Goal: Book appointment/travel/reservation

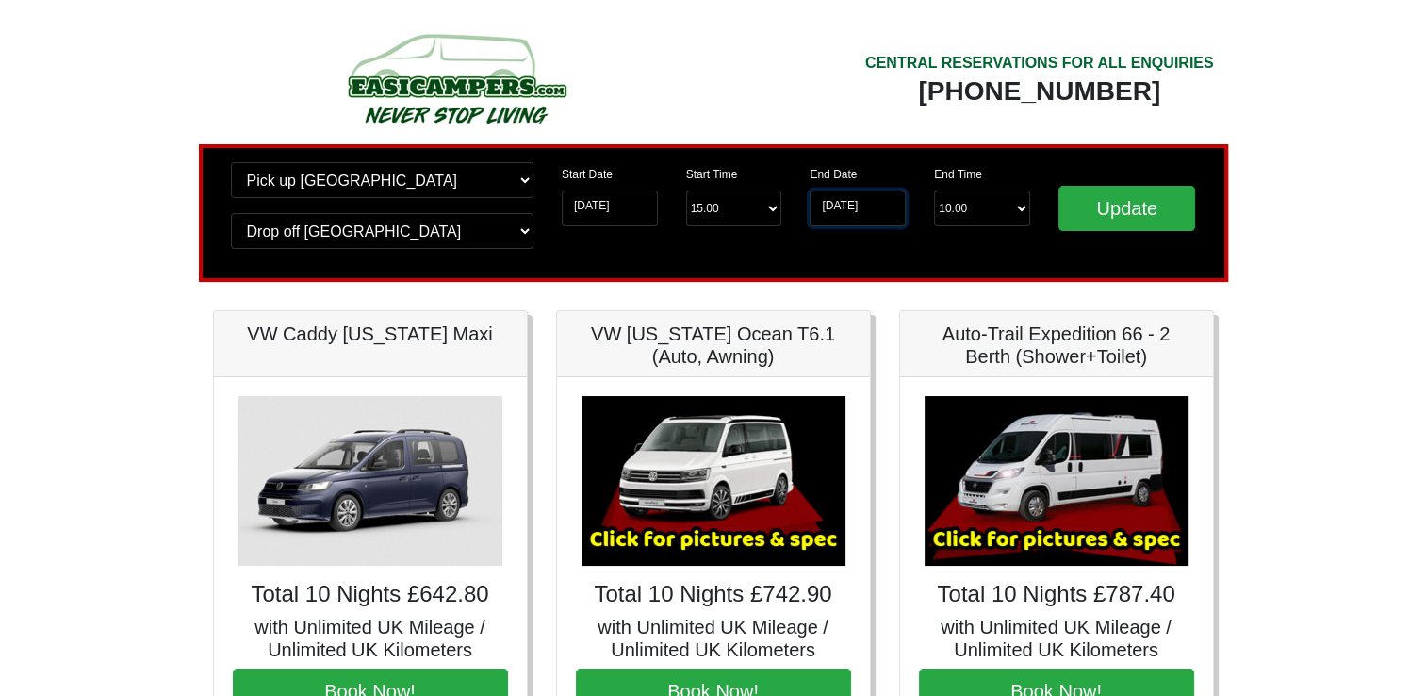
click at [849, 200] on input "[DATE]" at bounding box center [858, 208] width 96 height 36
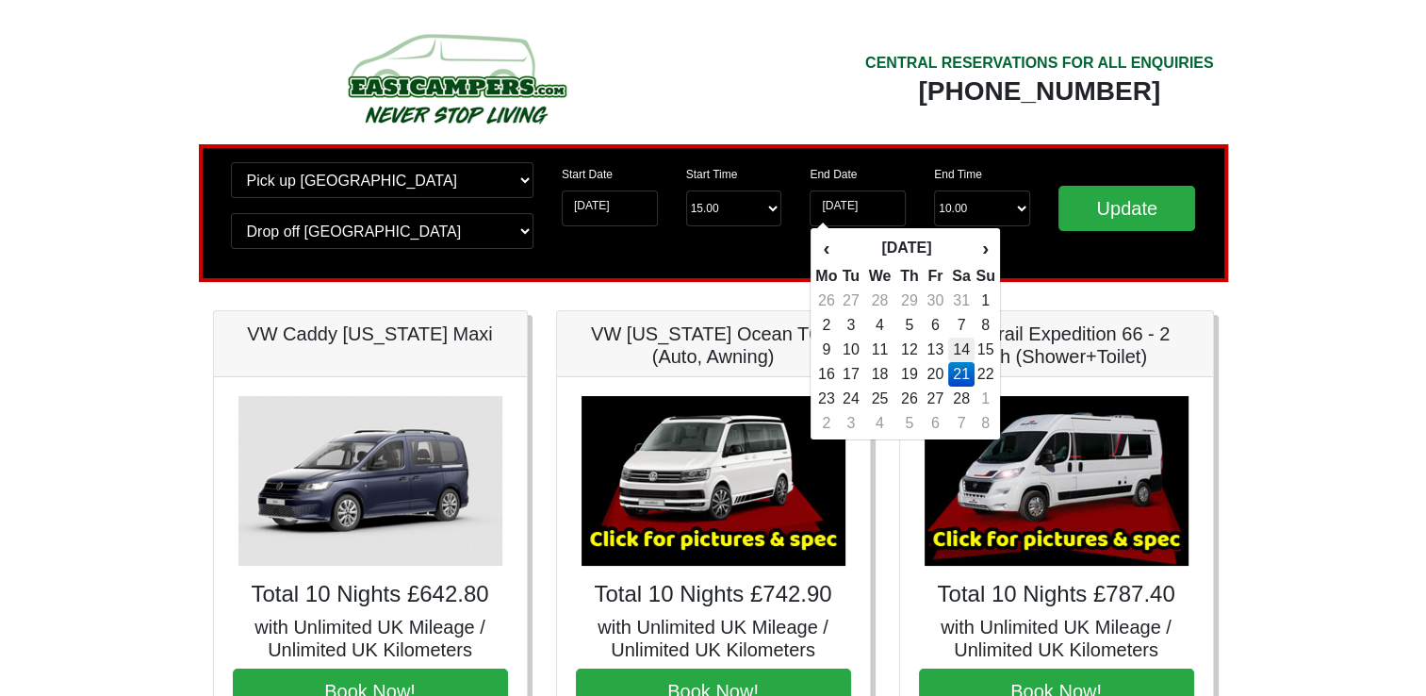
click at [960, 344] on td "14" at bounding box center [961, 349] width 27 height 25
type input "[DATE]"
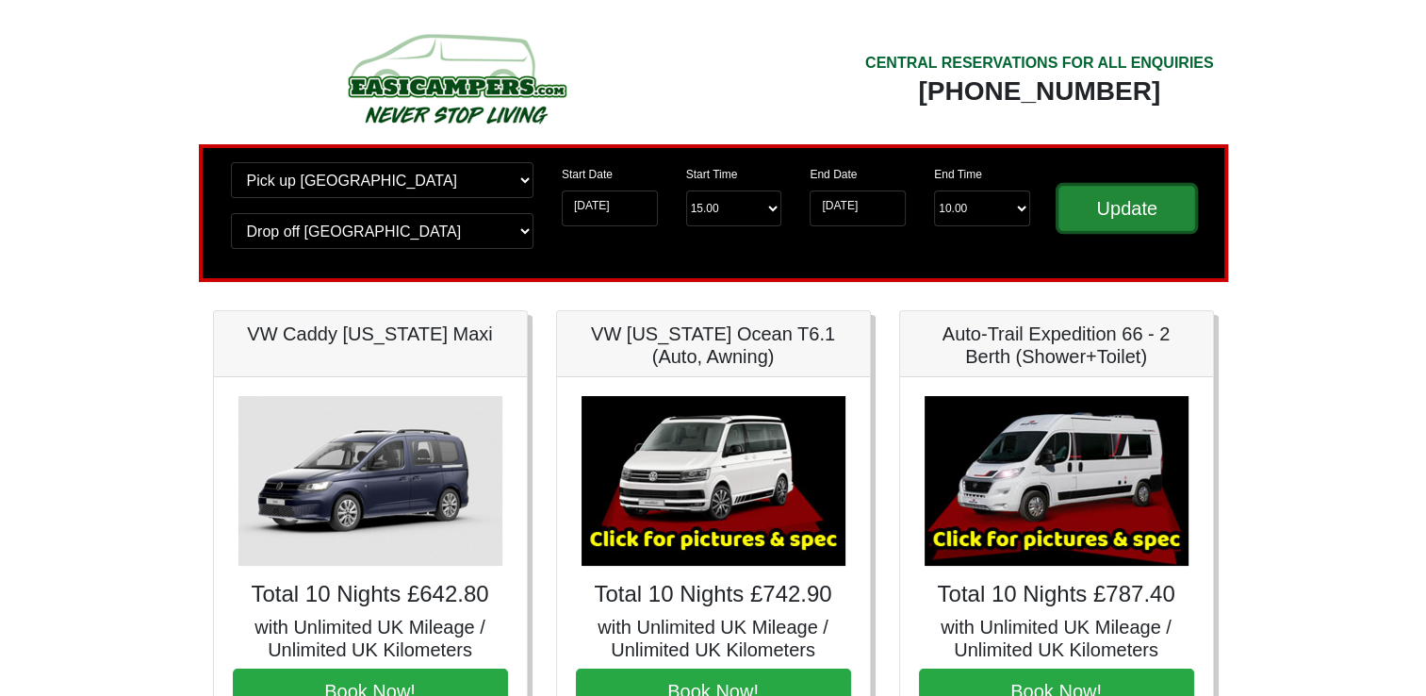
click at [1124, 214] on input "Update" at bounding box center [1127, 208] width 138 height 45
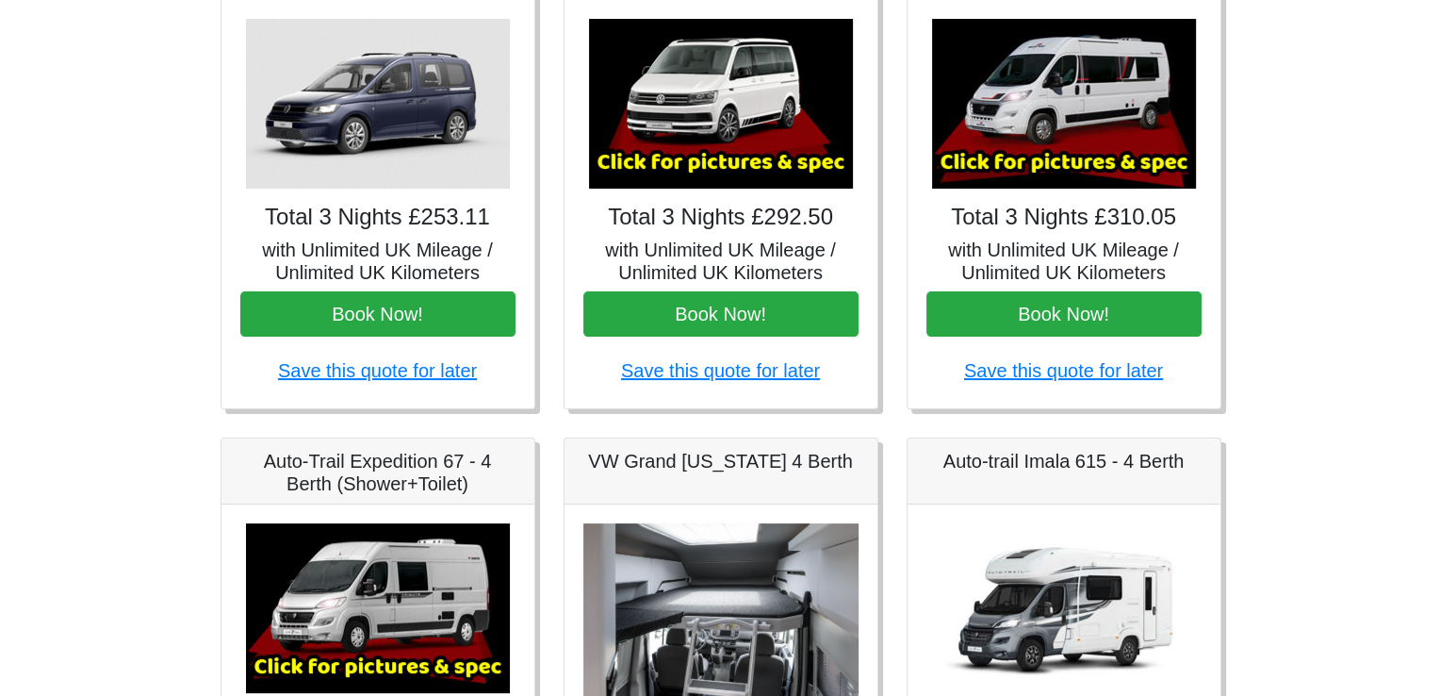
scroll to position [283, 0]
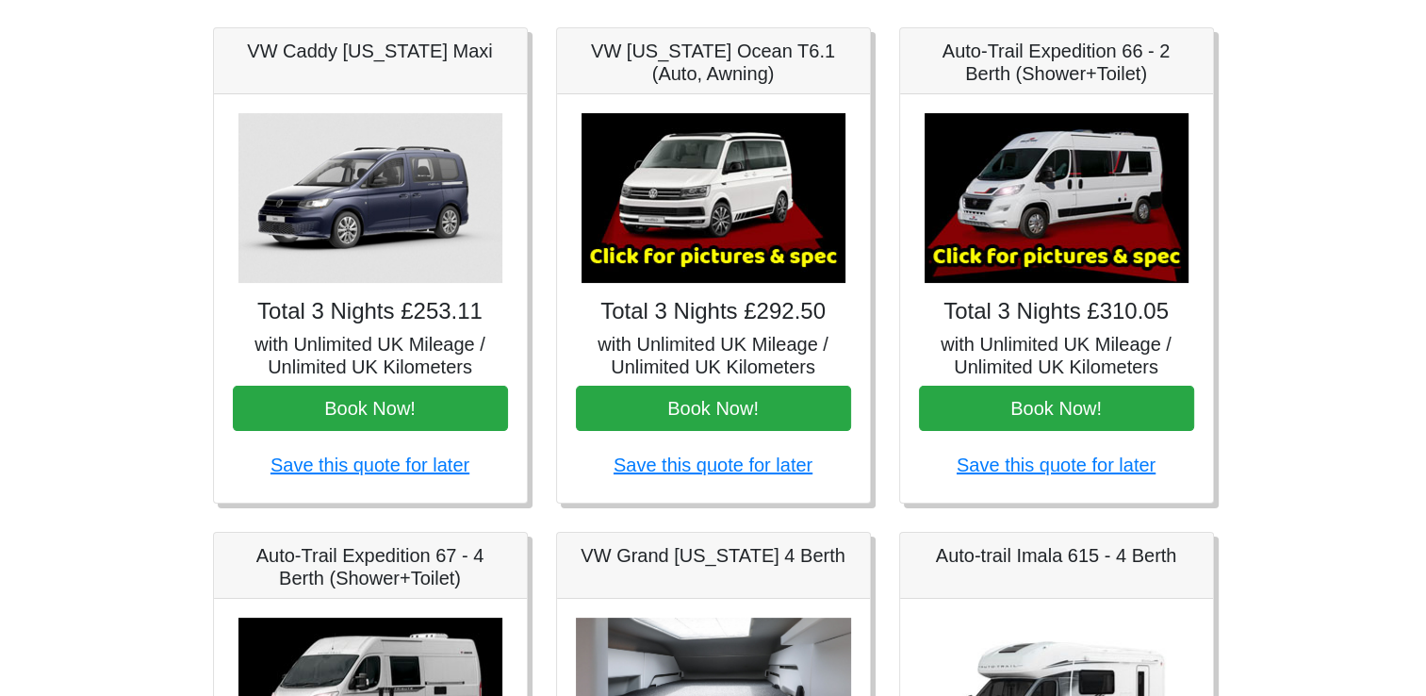
click at [1059, 202] on img at bounding box center [1057, 198] width 264 height 170
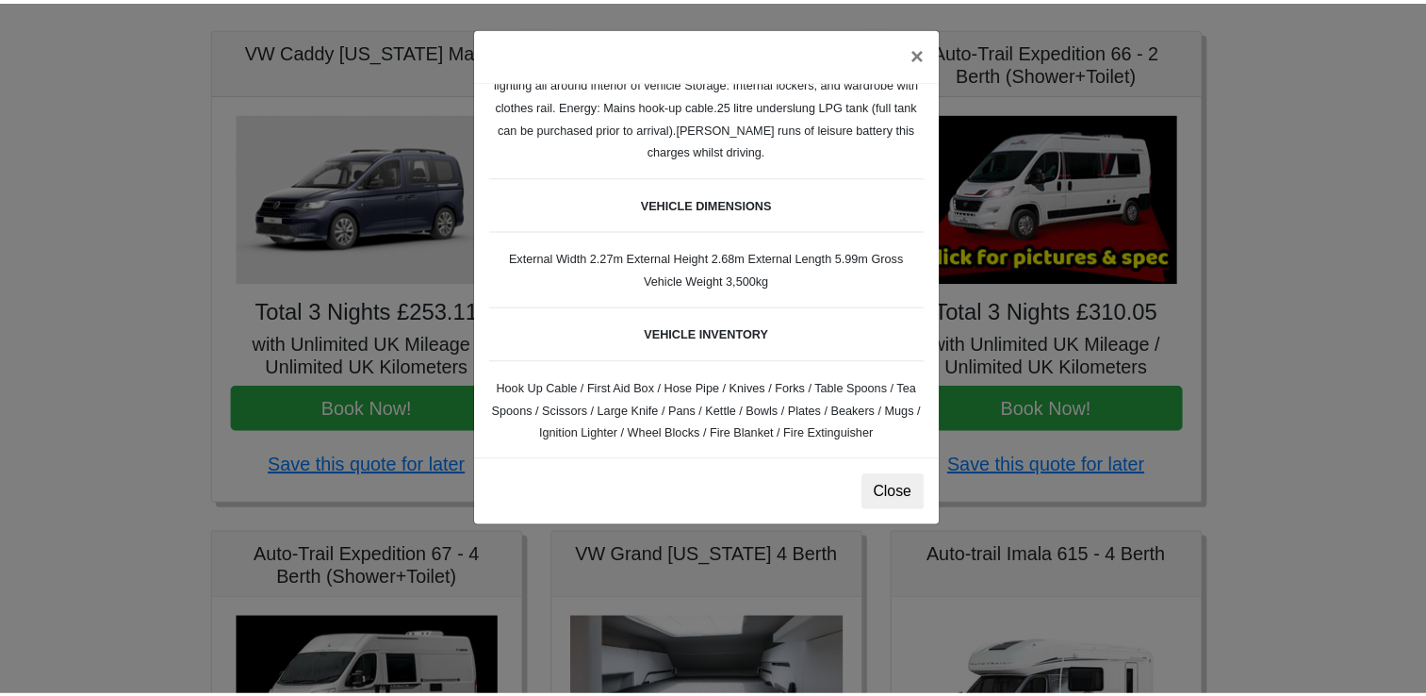
scroll to position [450, 0]
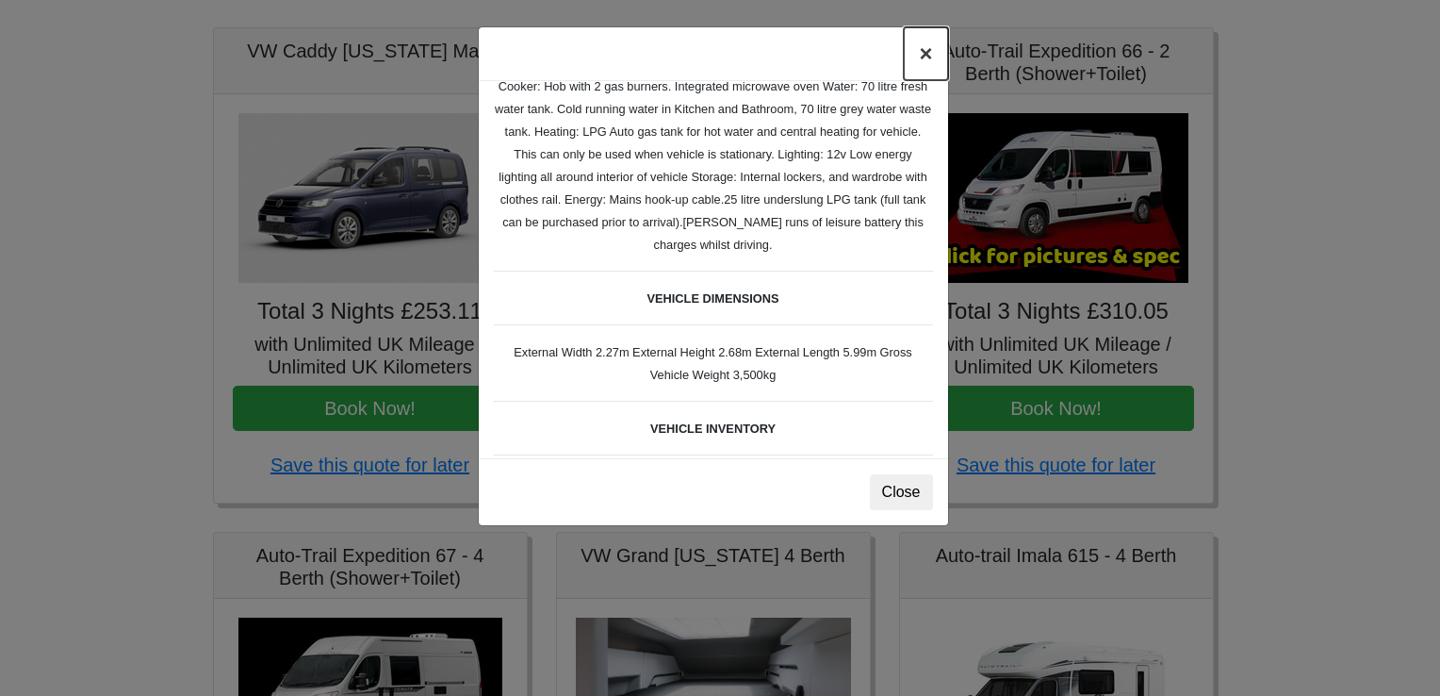
click at [922, 55] on button "×" at bounding box center [925, 53] width 43 height 53
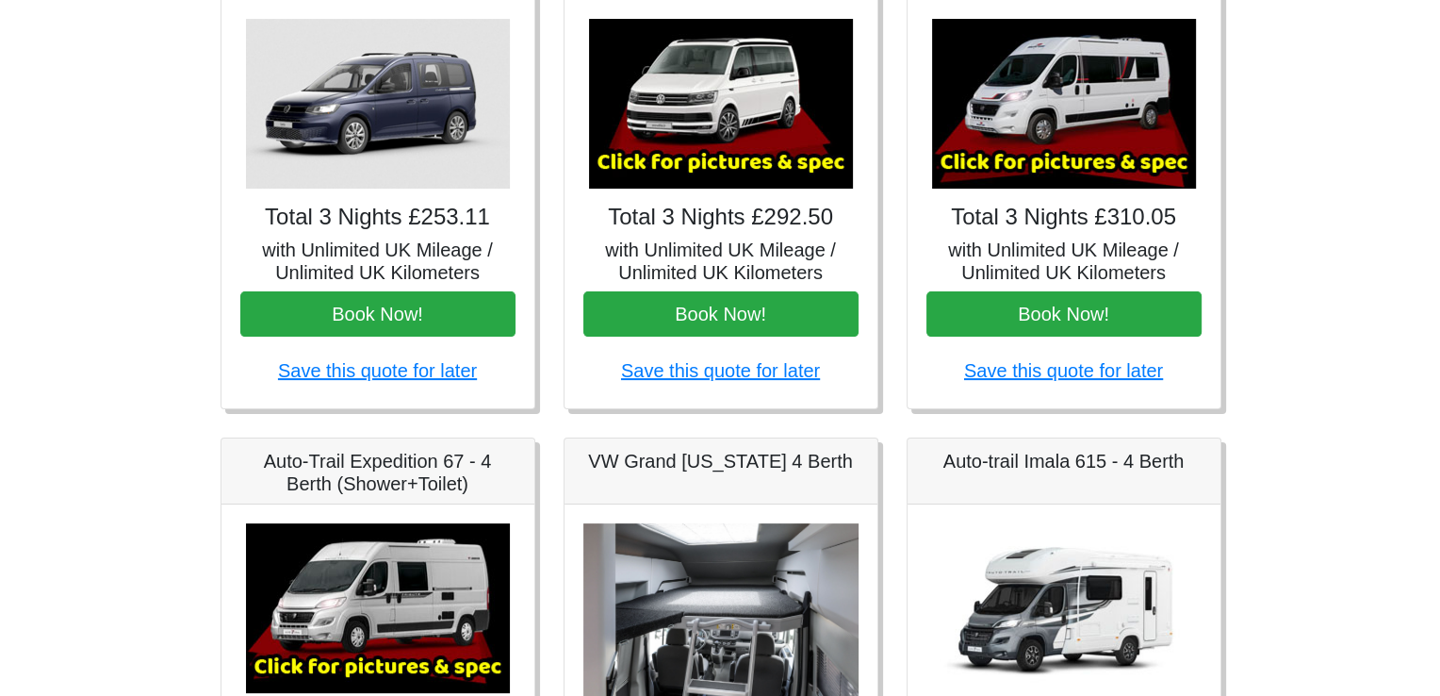
scroll to position [565, 0]
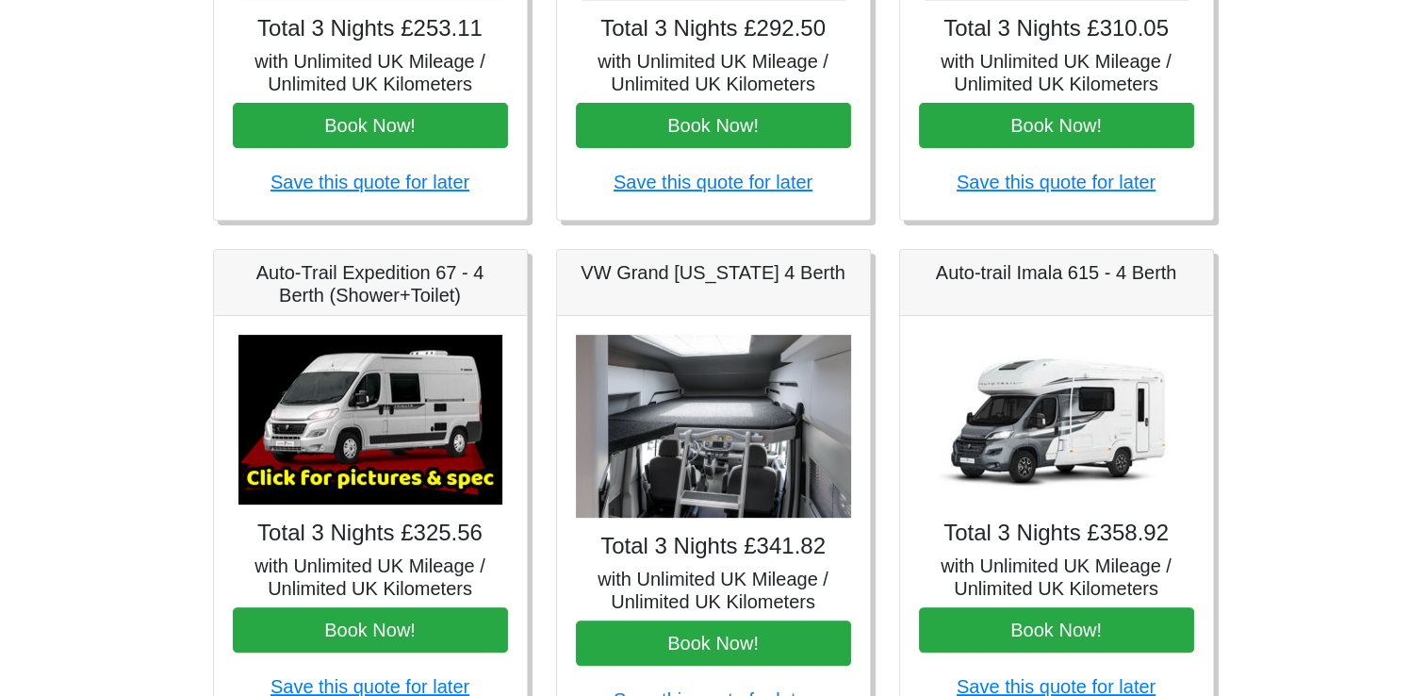
click at [726, 432] on img at bounding box center [713, 427] width 275 height 184
click at [376, 404] on img at bounding box center [370, 420] width 264 height 170
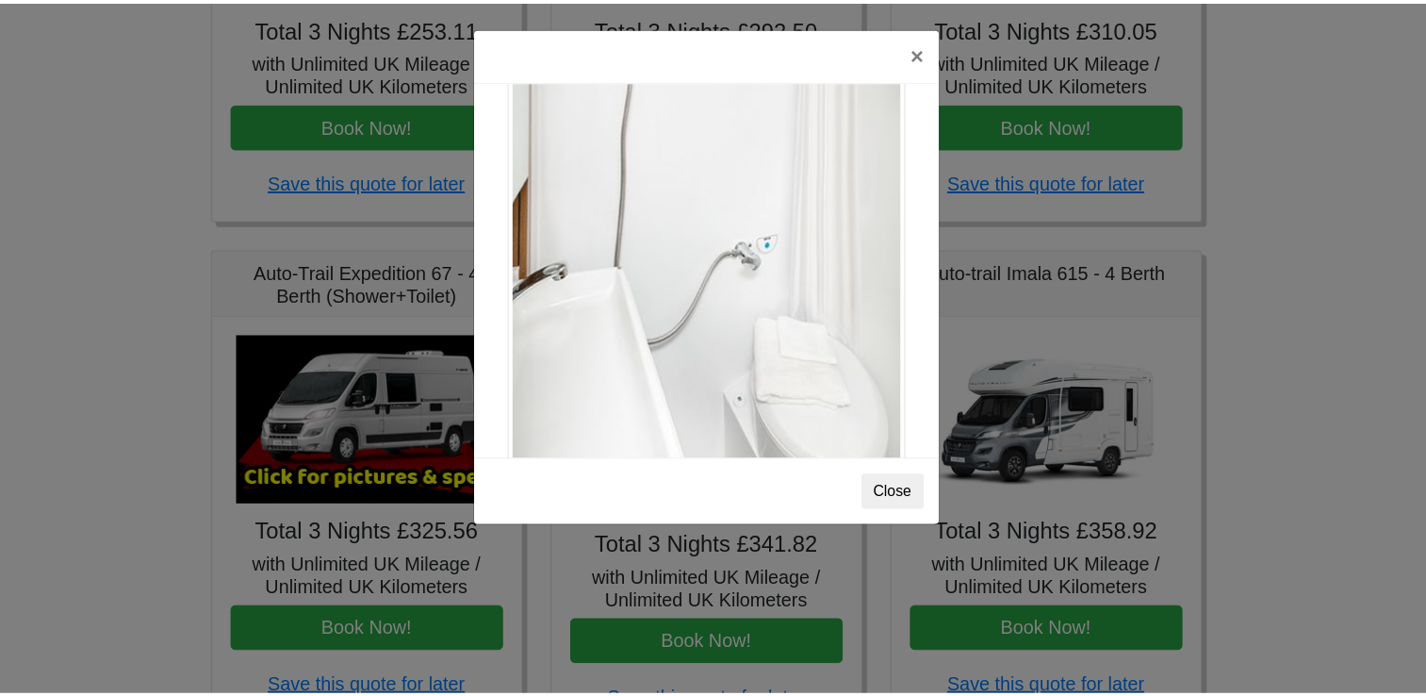
scroll to position [2548, 0]
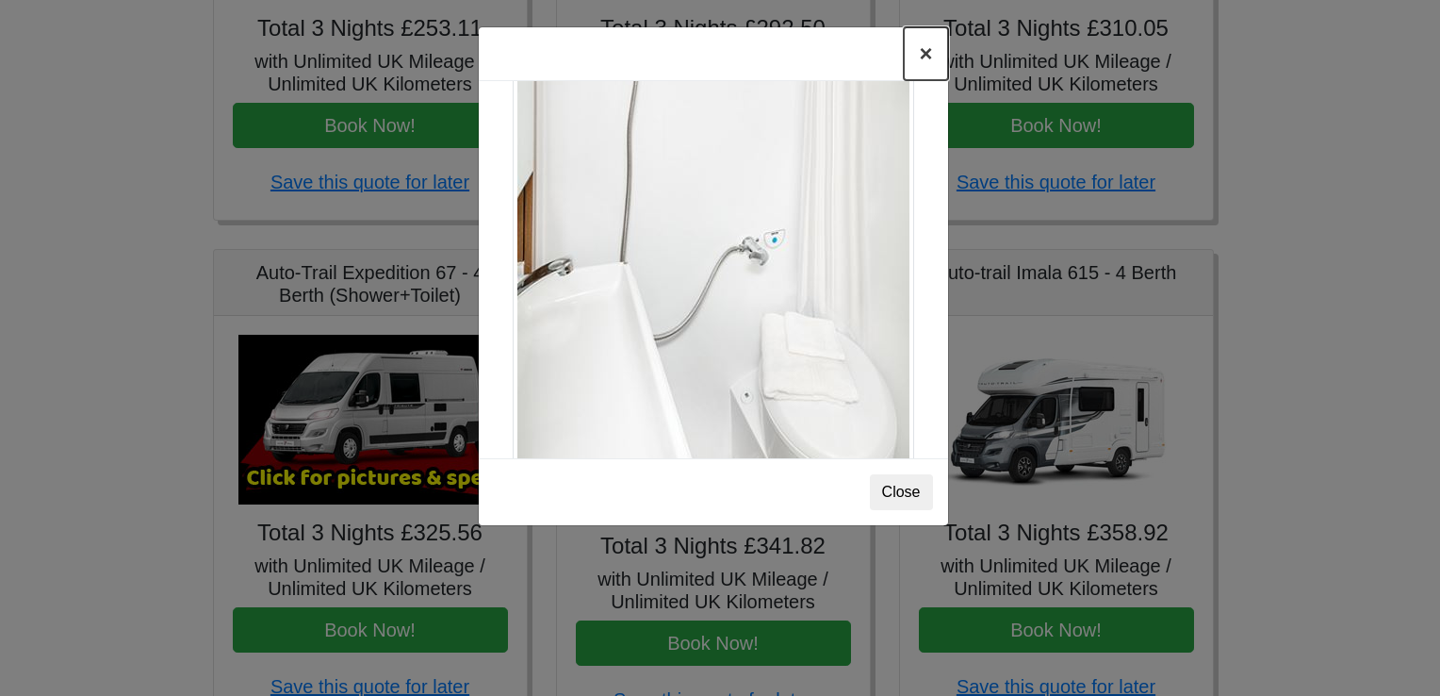
click at [925, 56] on button "×" at bounding box center [925, 53] width 43 height 53
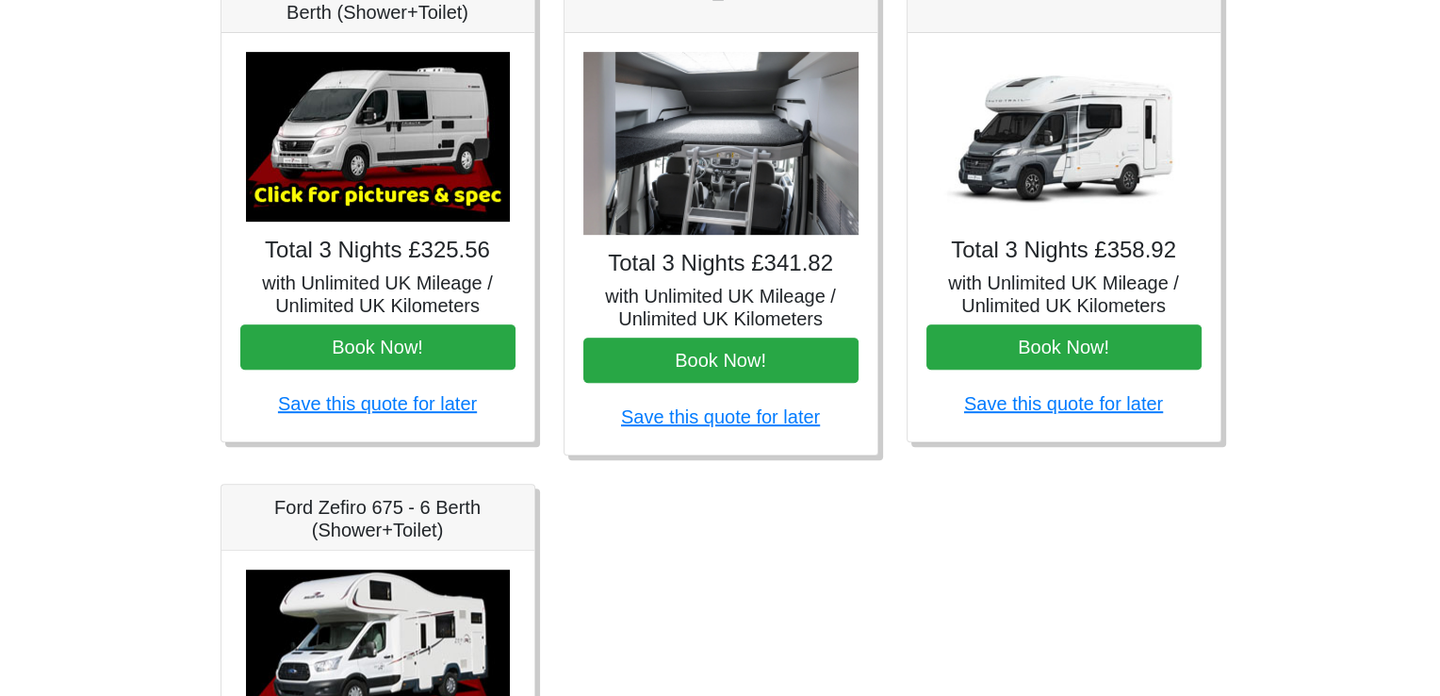
scroll to position [1131, 0]
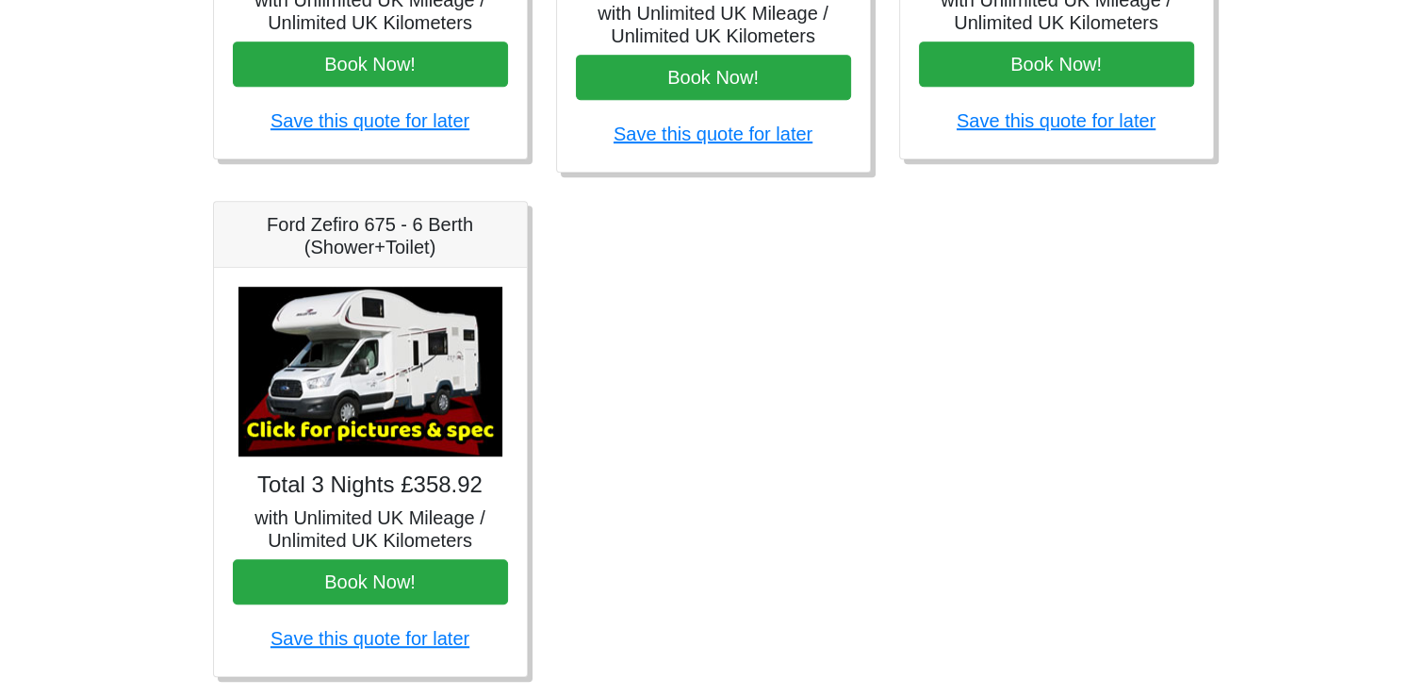
click at [374, 364] on img at bounding box center [370, 372] width 264 height 170
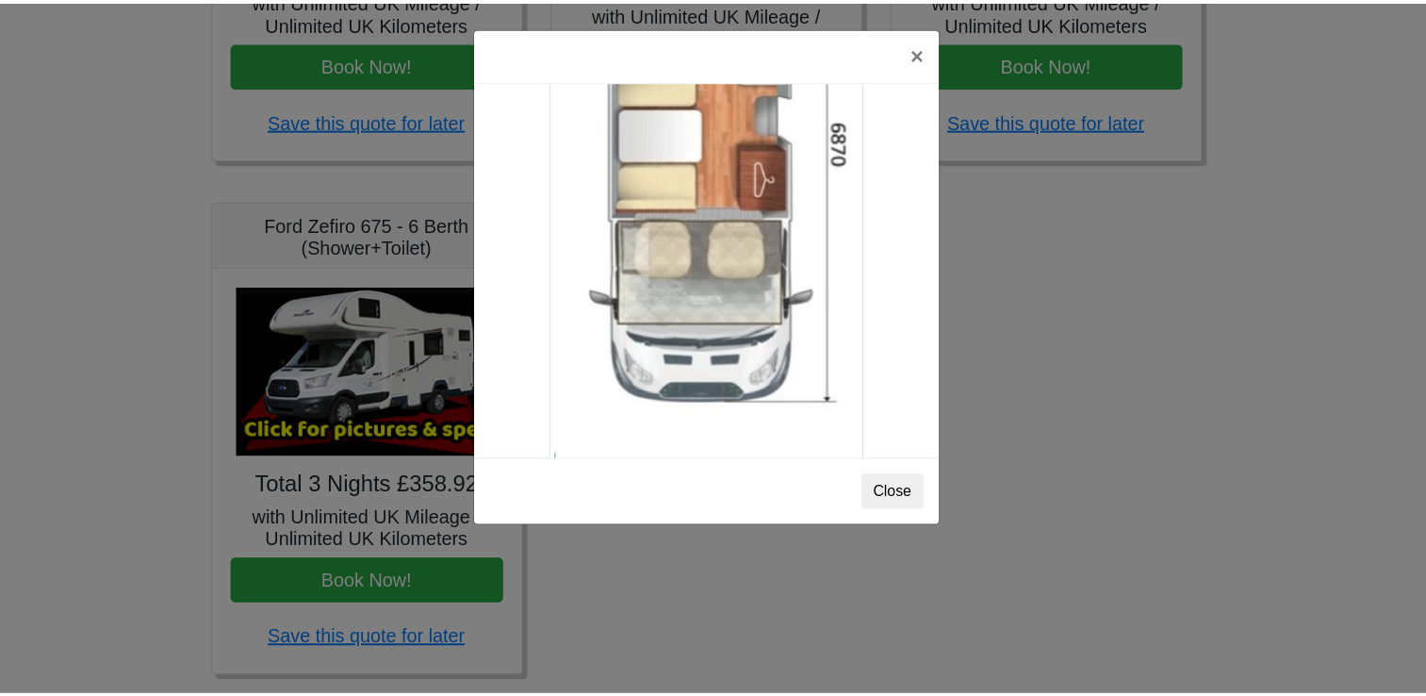
scroll to position [2943, 0]
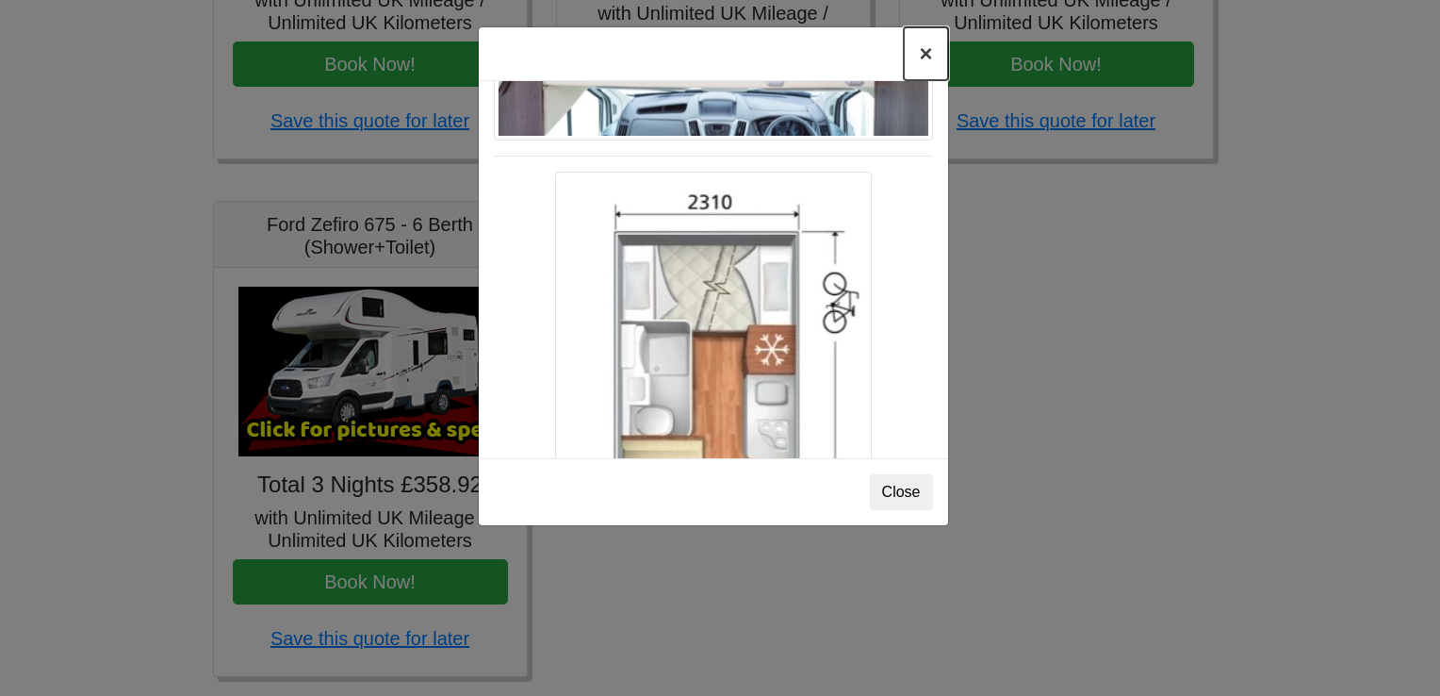
click at [926, 58] on button "×" at bounding box center [925, 53] width 43 height 53
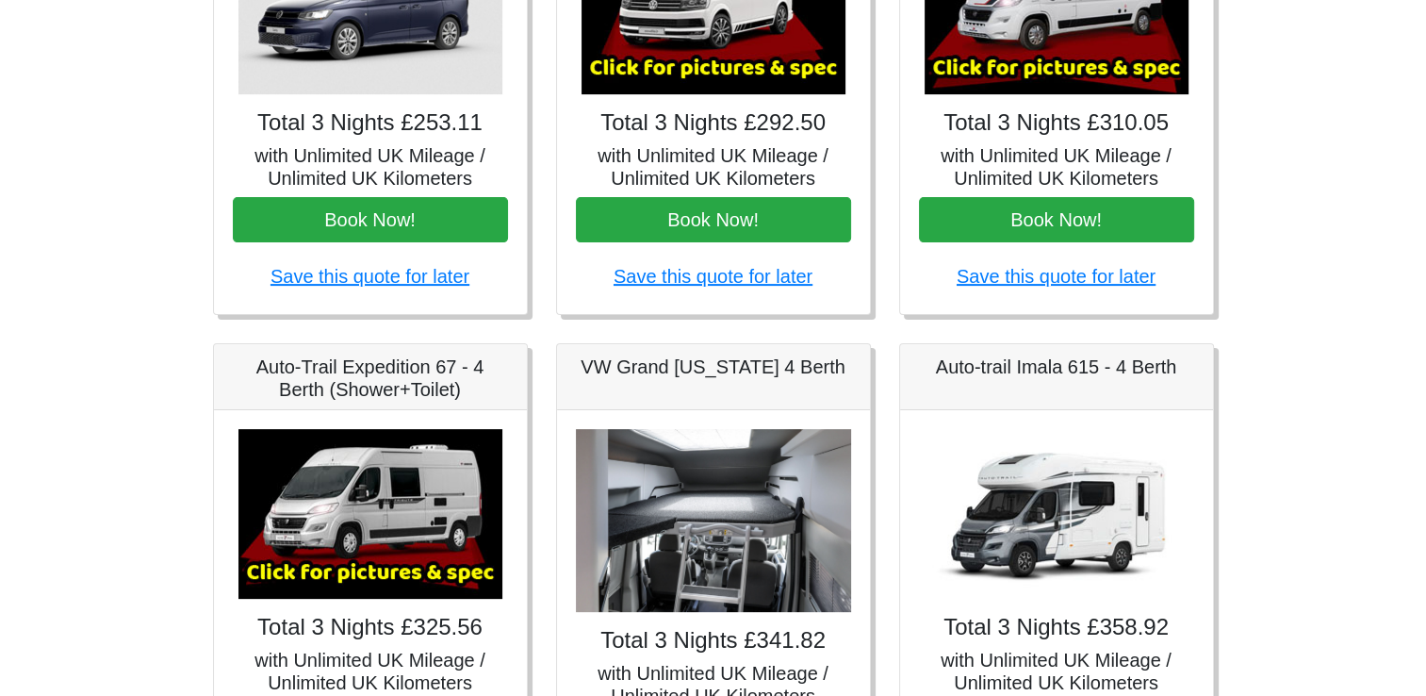
scroll to position [0, 0]
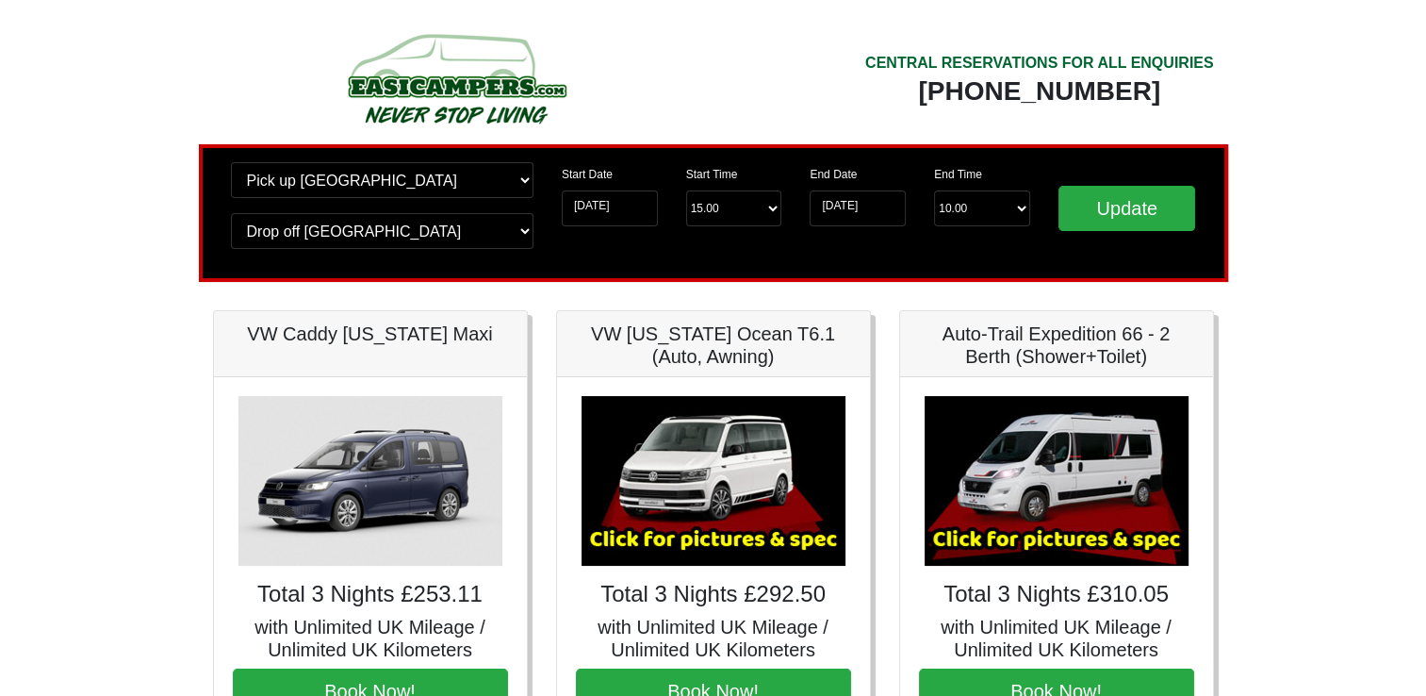
click at [647, 95] on div at bounding box center [456, 85] width 486 height 118
